Goal: Task Accomplishment & Management: Manage account settings

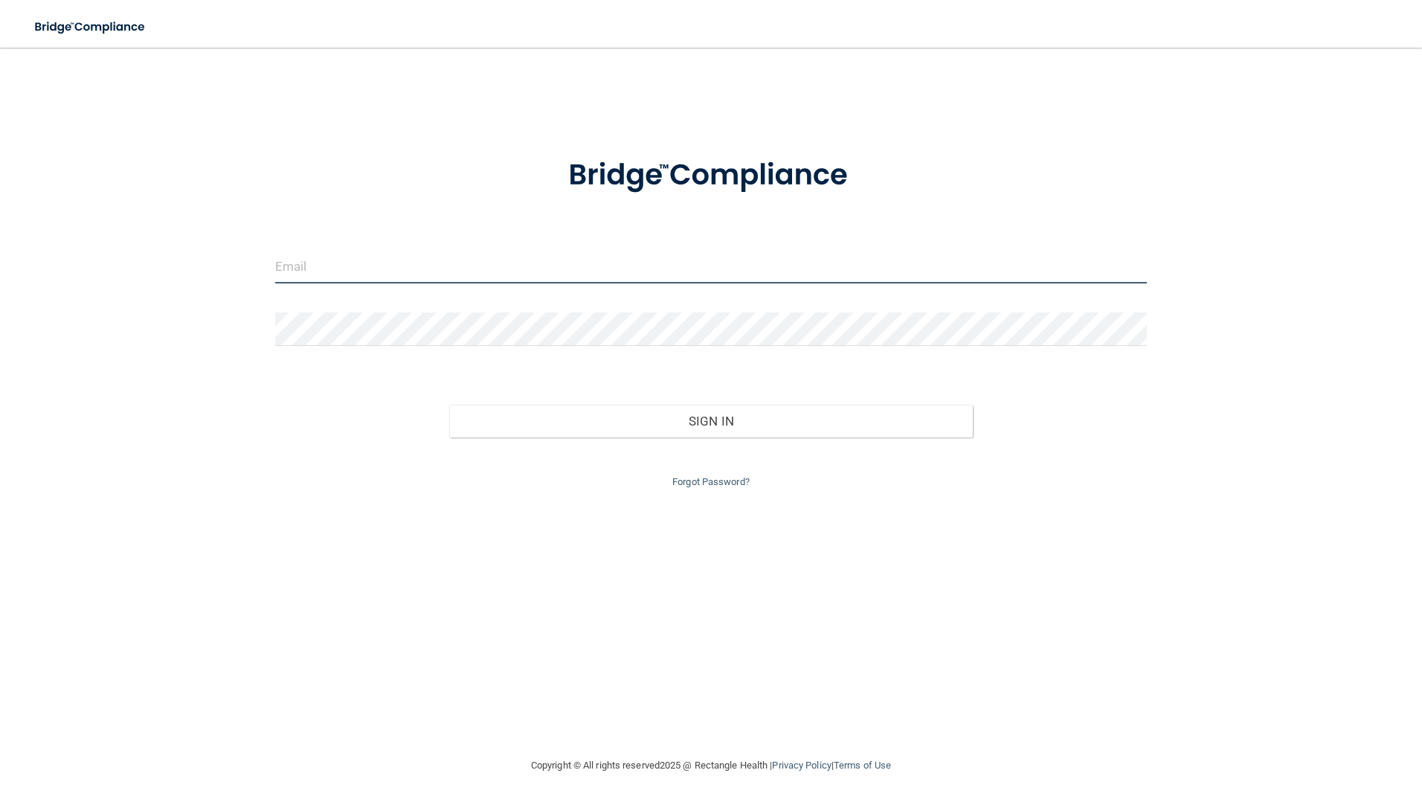
click at [560, 269] on input "email" at bounding box center [711, 266] width 873 height 33
type input "drmohan@irisedental.com"
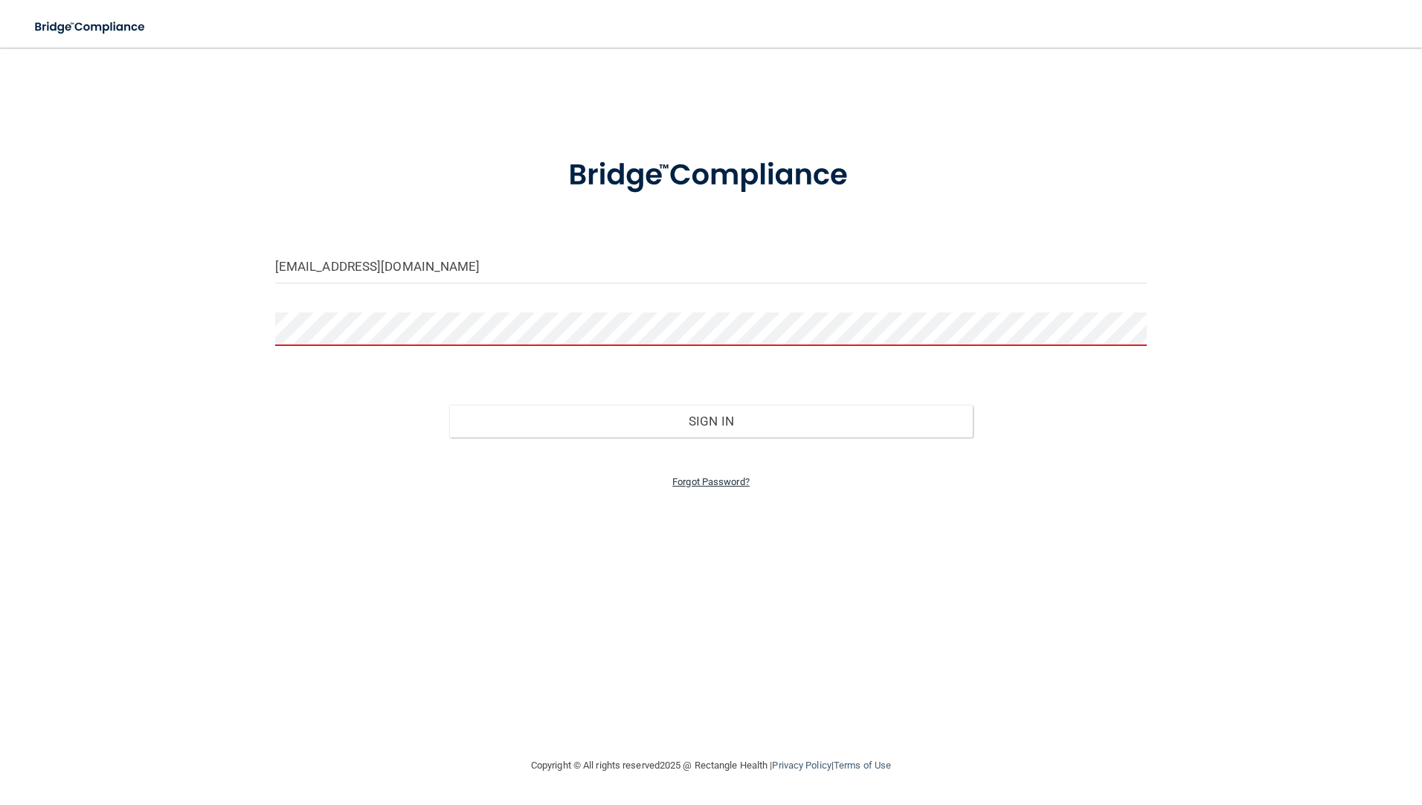
click at [704, 478] on link "Forgot Password?" at bounding box center [710, 481] width 77 height 11
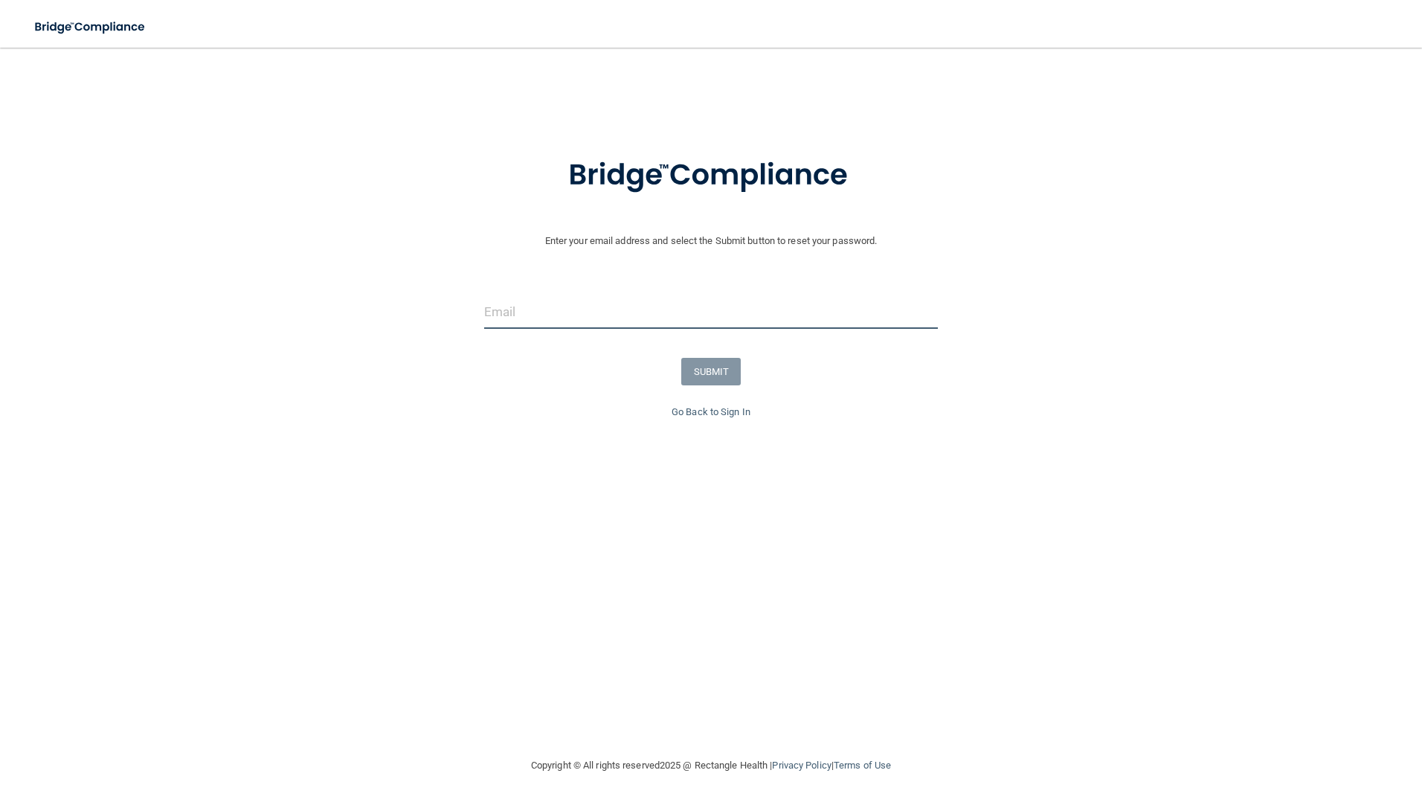
click at [582, 318] on input "email" at bounding box center [711, 311] width 455 height 33
type input "drmohan@irisedental.com"
click at [713, 374] on button "SUBMIT" at bounding box center [711, 372] width 60 height 28
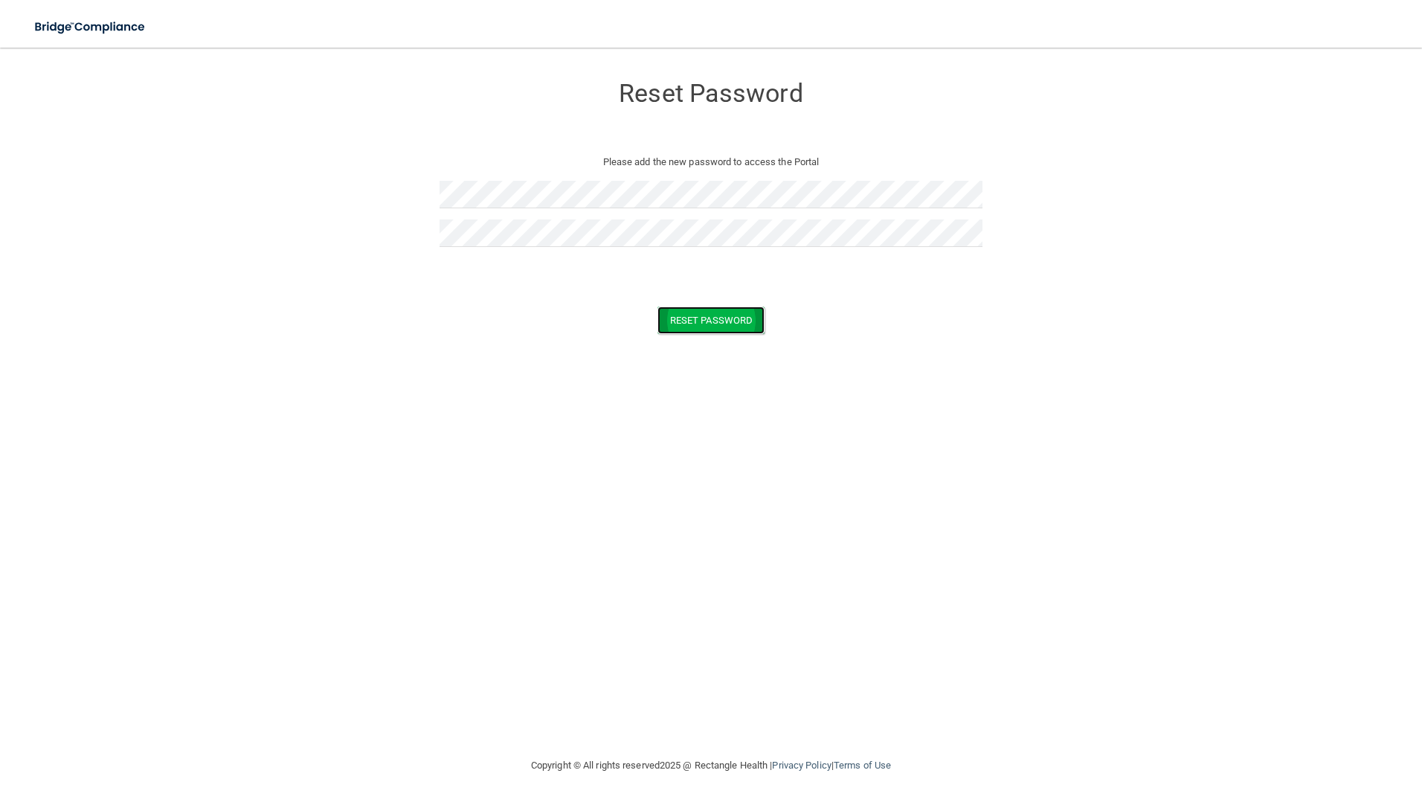
click at [691, 308] on button "Reset Password" at bounding box center [711, 320] width 107 height 28
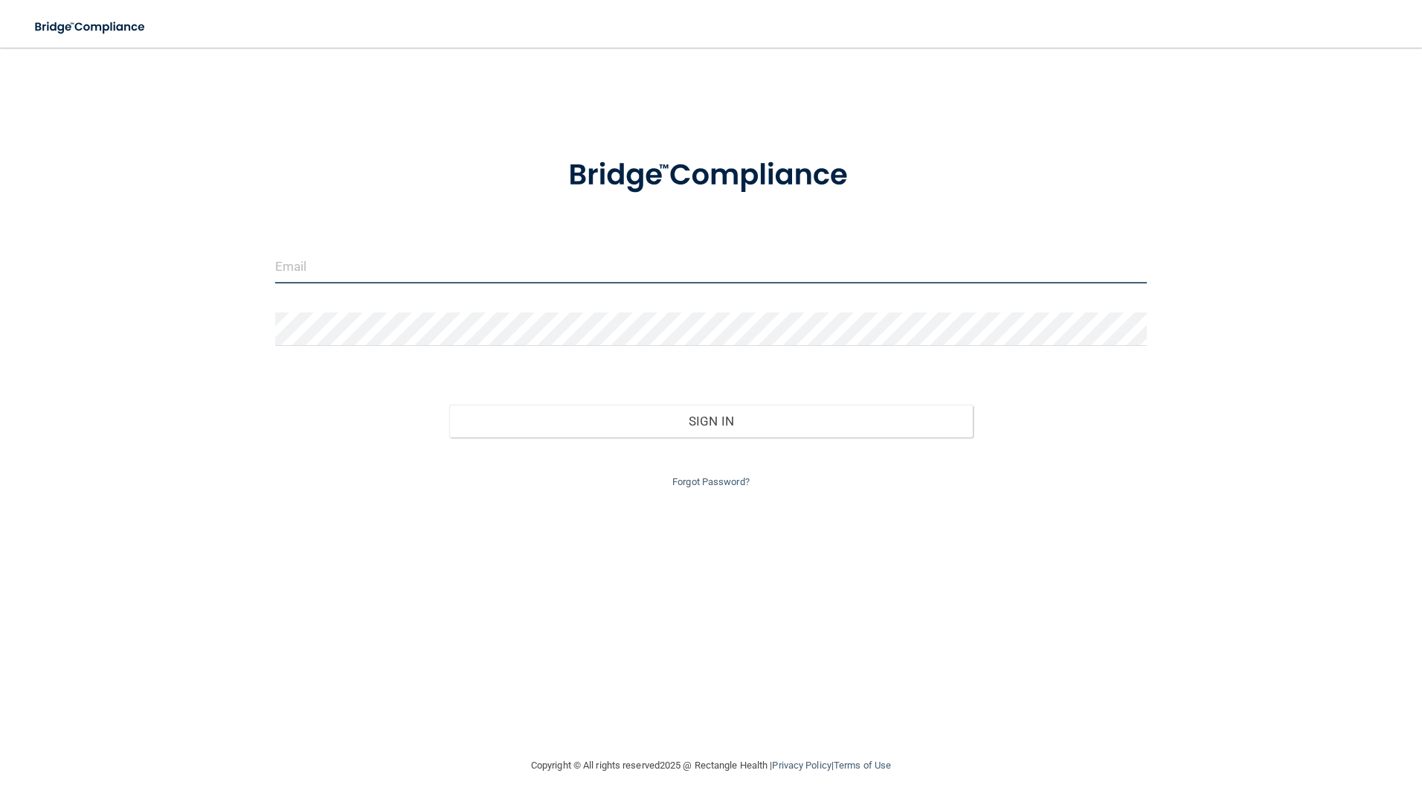
click at [649, 262] on input "email" at bounding box center [711, 266] width 873 height 33
type input "[EMAIL_ADDRESS][DOMAIN_NAME]"
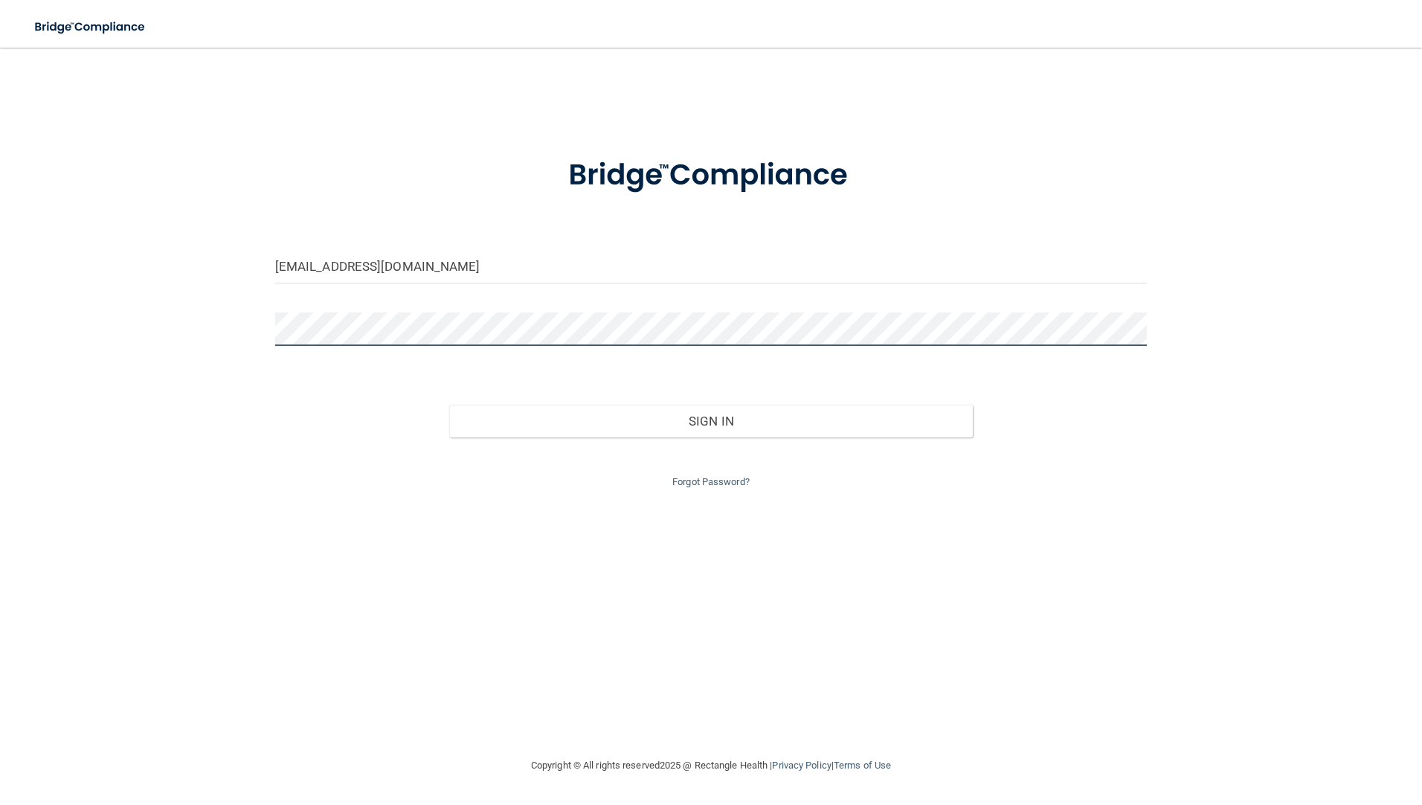
click at [449, 405] on button "Sign In" at bounding box center [711, 421] width 524 height 33
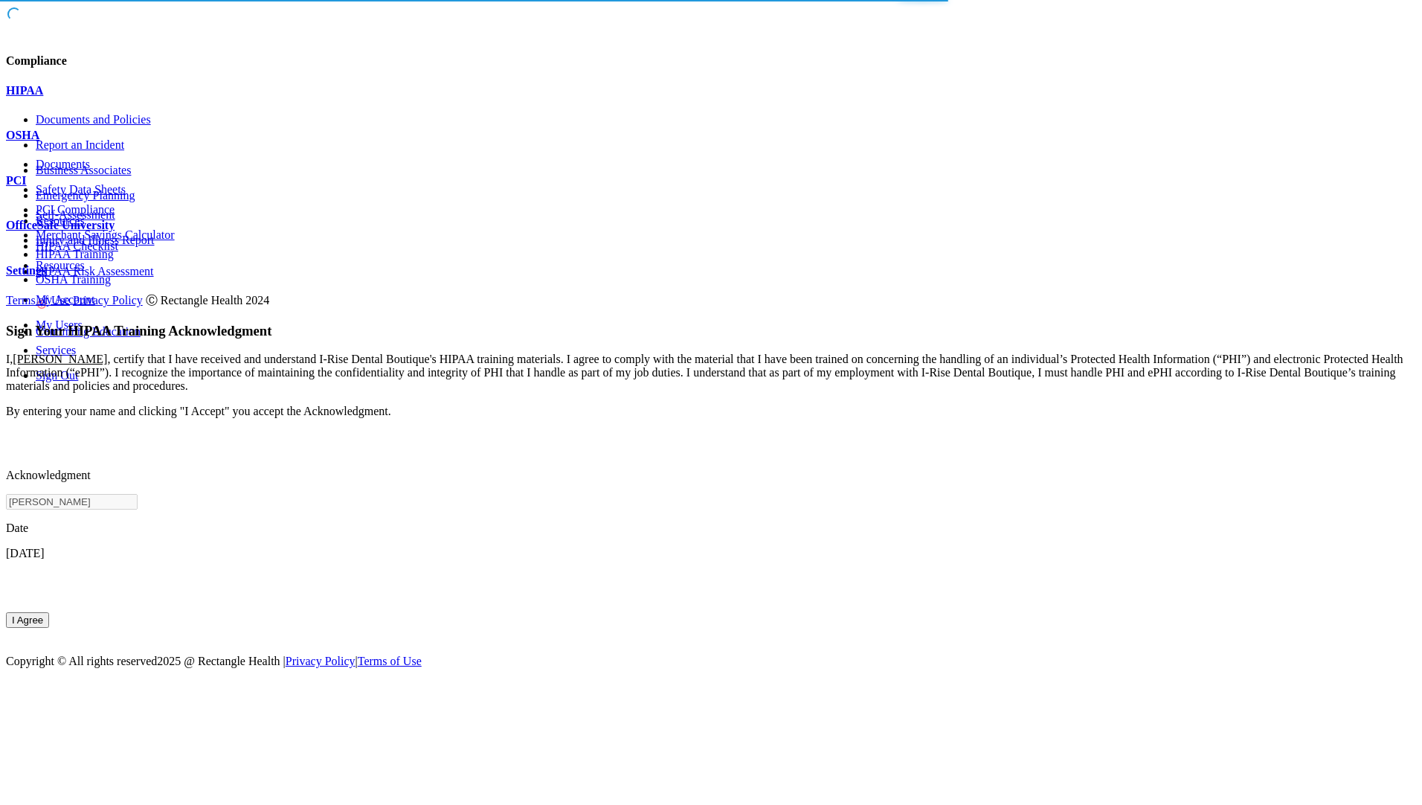
click at [49, 612] on button "I Agree" at bounding box center [27, 620] width 43 height 16
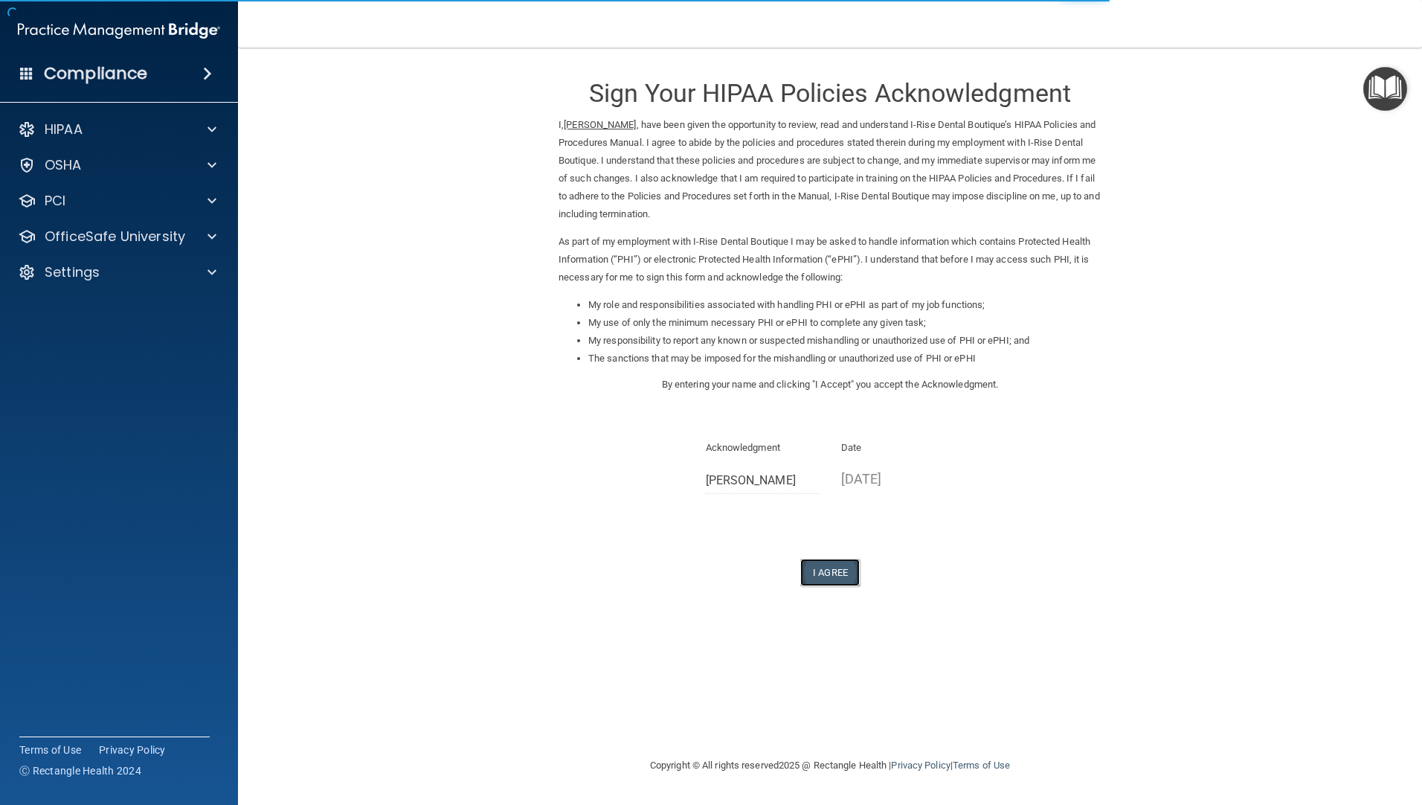
click at [844, 564] on button "I Agree" at bounding box center [830, 573] width 60 height 28
